Goal: Use online tool/utility: Use online tool/utility

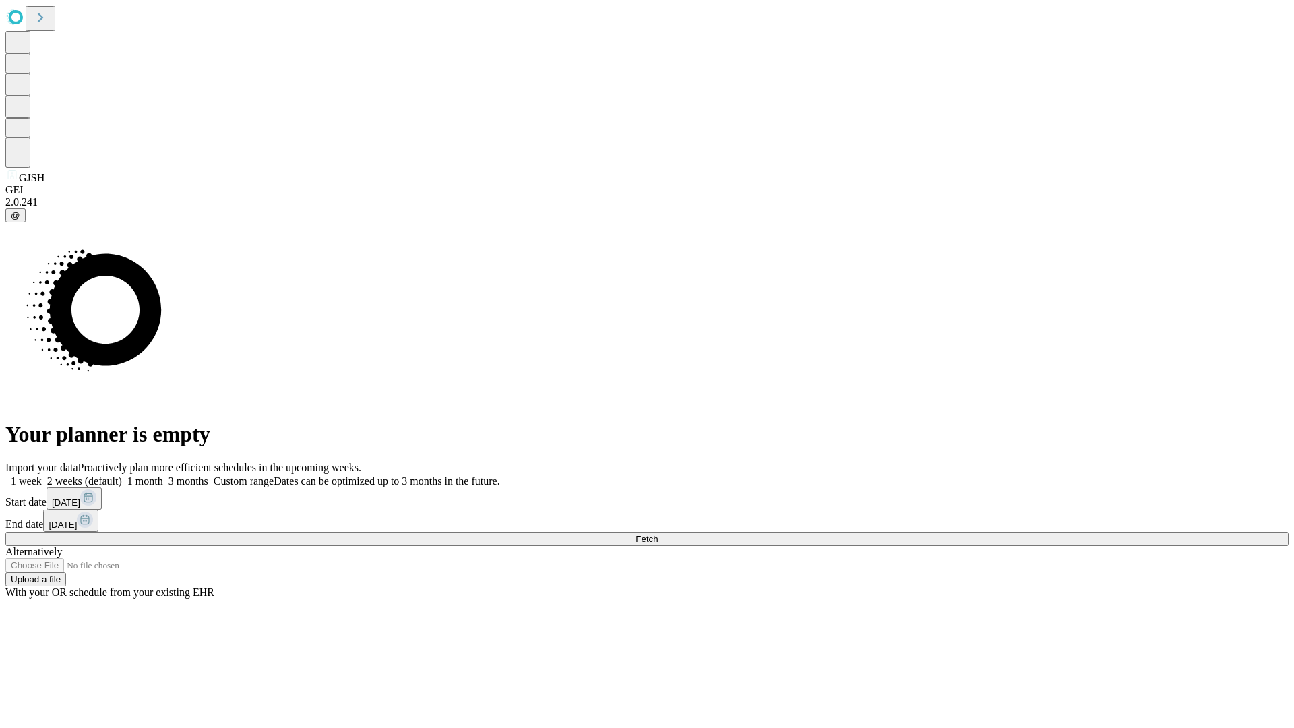
click at [658, 534] on span "Fetch" at bounding box center [647, 539] width 22 height 10
